Goal: Transaction & Acquisition: Purchase product/service

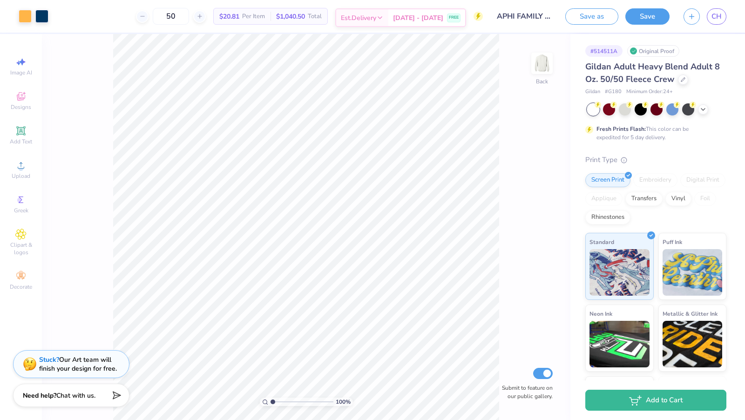
click at [376, 22] on span "Est. Delivery" at bounding box center [358, 18] width 35 height 10
click at [376, 20] on span "Est. Delivery" at bounding box center [358, 18] width 35 height 10
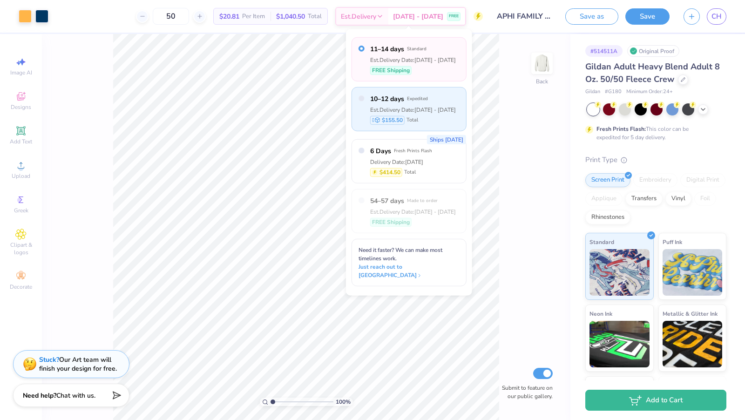
click at [408, 99] on span "Expedited" at bounding box center [417, 99] width 21 height 7
radio input "false"
radio input "true"
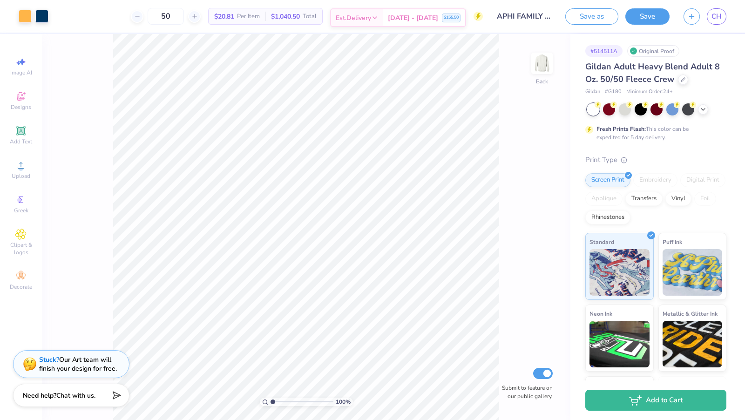
click at [371, 20] on span "Est. Delivery" at bounding box center [353, 18] width 35 height 10
click at [427, 18] on span "[DATE] - [DATE]" at bounding box center [413, 18] width 50 height 10
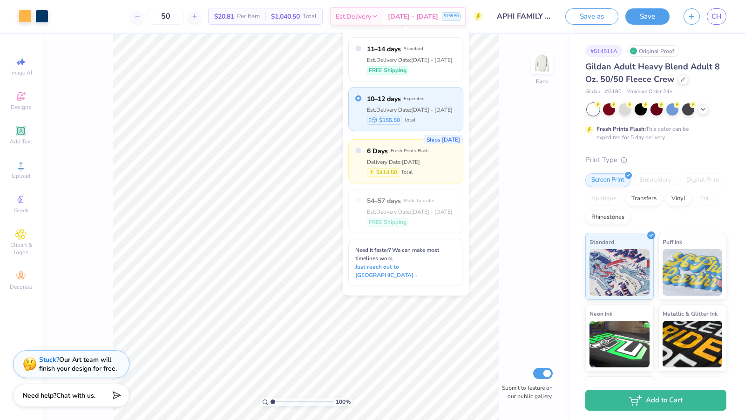
click at [408, 171] on span "Total" at bounding box center [407, 173] width 12 height 8
radio input "false"
radio input "true"
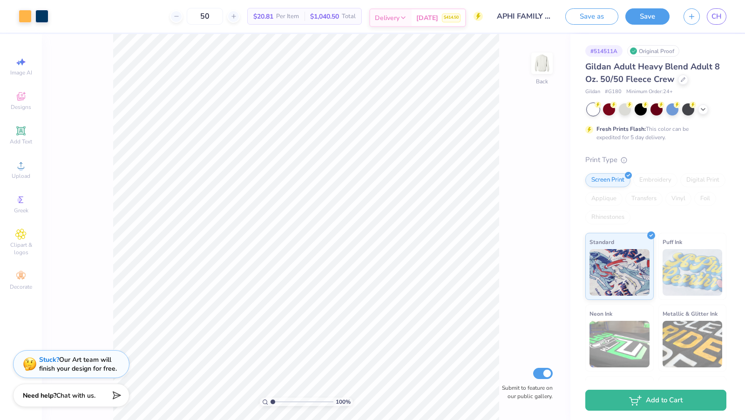
click at [396, 14] on span "Delivery" at bounding box center [387, 18] width 25 height 10
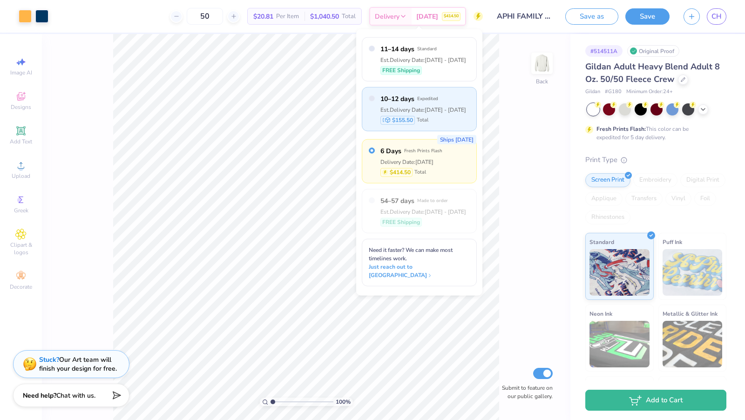
click at [417, 119] on span "Total" at bounding box center [423, 120] width 12 height 8
radio input "true"
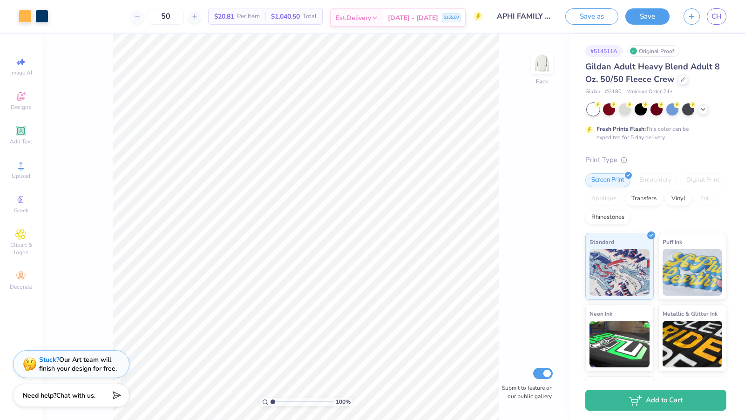
click at [366, 18] on span "Est. Delivery" at bounding box center [353, 18] width 35 height 10
click at [403, 16] on div "[DATE] - [DATE] $155.50" at bounding box center [424, 17] width 82 height 17
click at [174, 17] on input "50" at bounding box center [166, 16] width 36 height 17
type input "25"
